Goal: Task Accomplishment & Management: Manage account settings

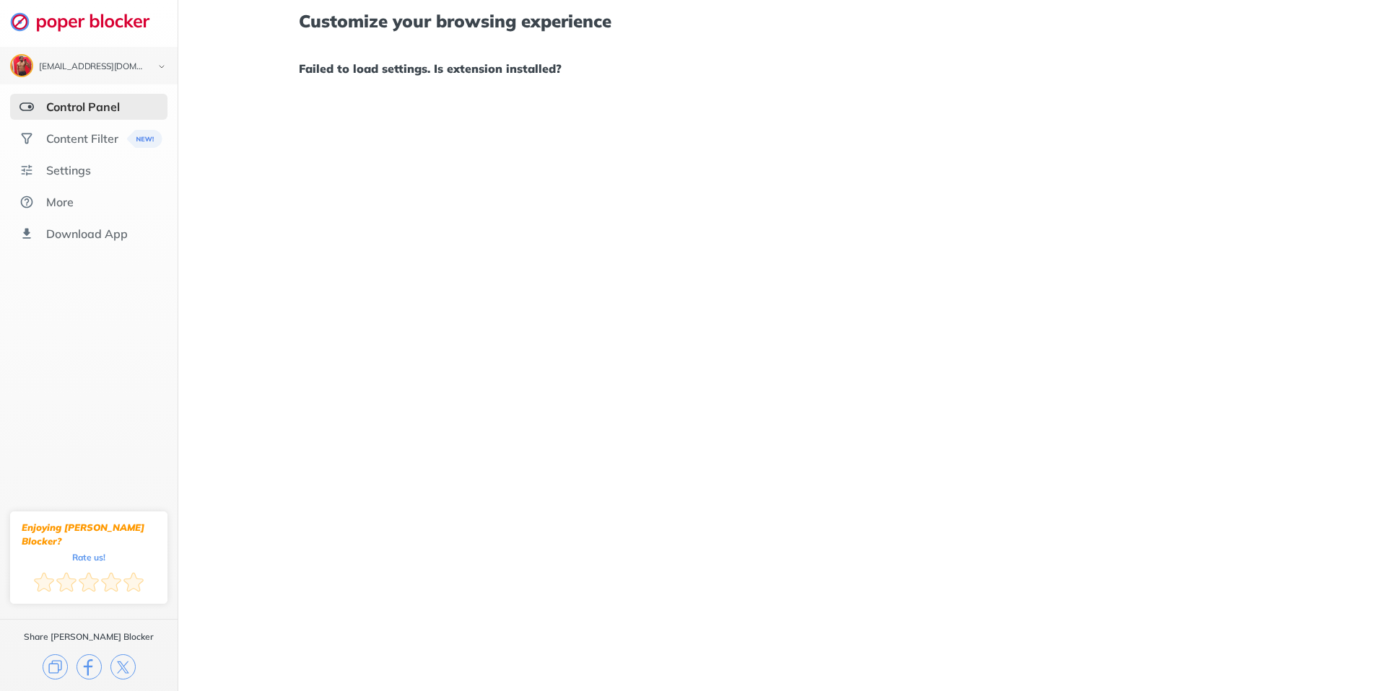
click at [97, 100] on div "Control Panel" at bounding box center [83, 107] width 74 height 14
click at [95, 130] on div "Content Filter" at bounding box center [88, 139] width 157 height 26
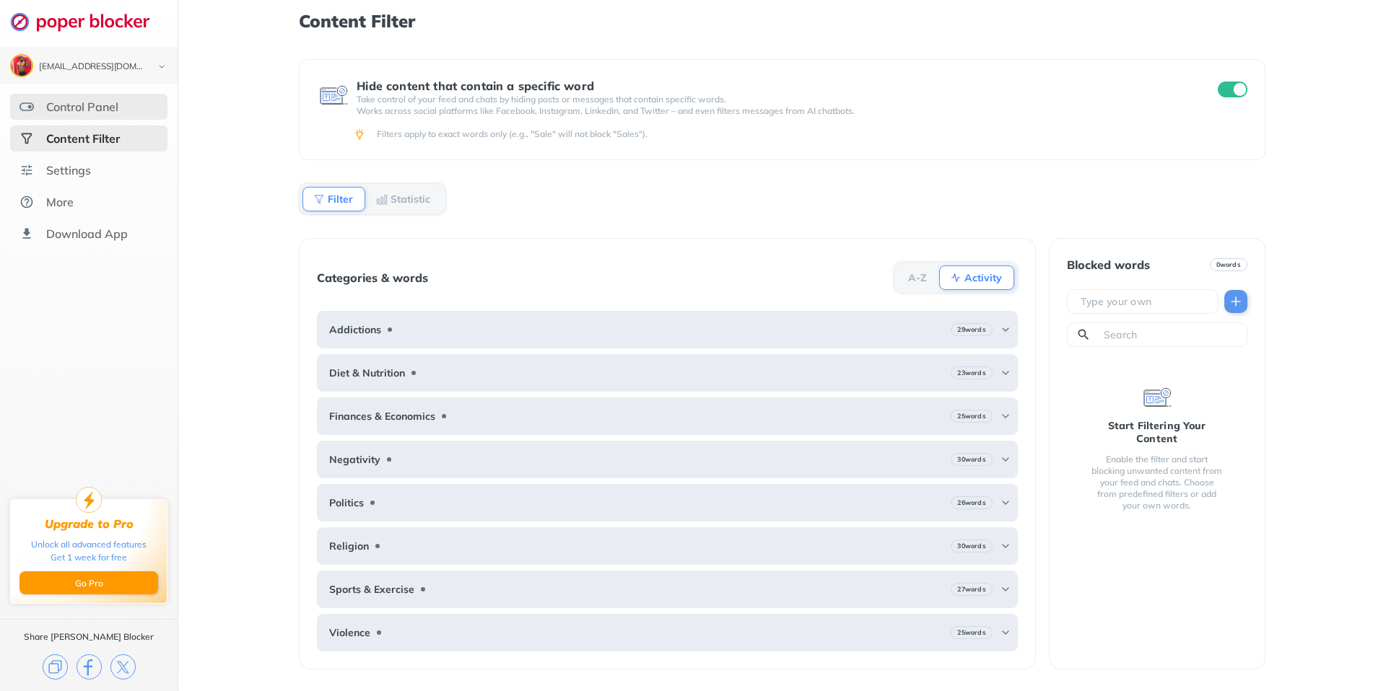
click at [54, 105] on div "Control Panel" at bounding box center [82, 107] width 72 height 14
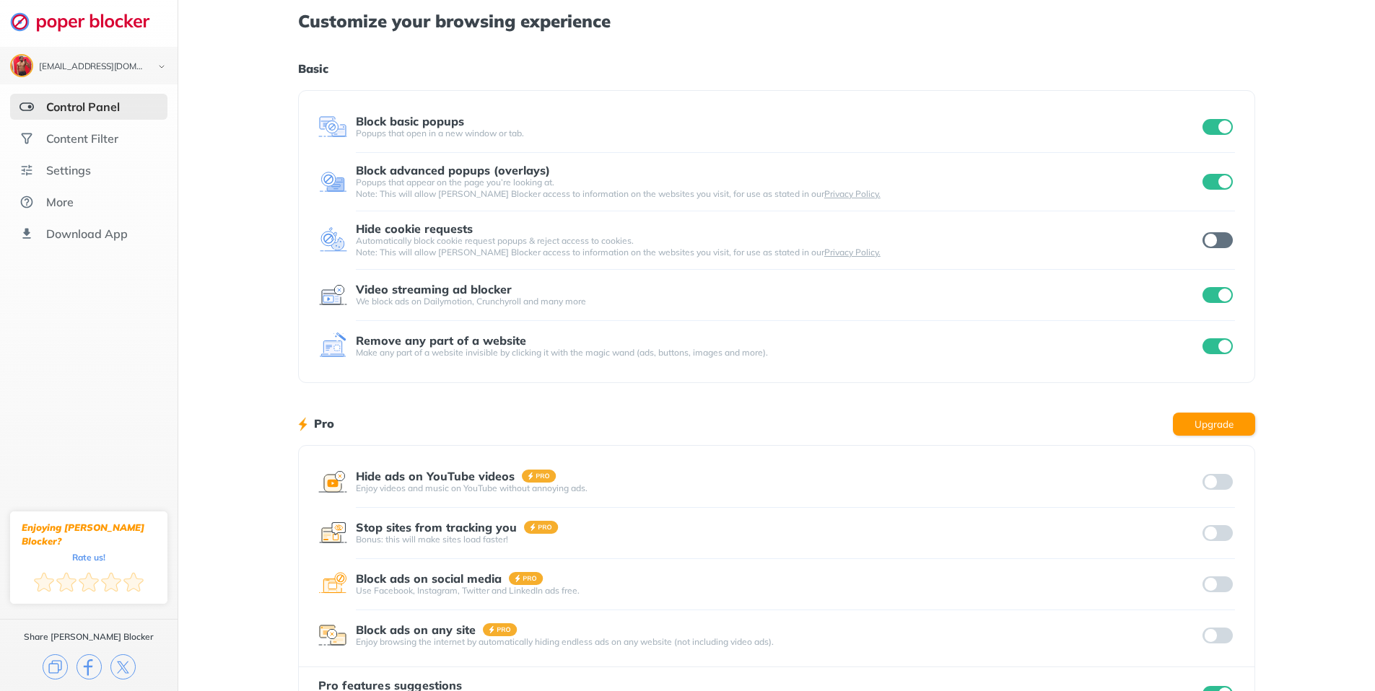
click at [1234, 184] on div at bounding box center [1217, 182] width 35 height 16
click at [1213, 180] on input "checkbox" at bounding box center [1217, 182] width 30 height 16
click at [1216, 117] on div "[EMAIL_ADDRESS][DOMAIN_NAME] Logout Control Panel Content Filter Settings More …" at bounding box center [687, 373] width 1375 height 746
click at [1226, 136] on div at bounding box center [1217, 127] width 35 height 20
click at [1223, 130] on input "checkbox" at bounding box center [1217, 127] width 30 height 16
